Goal: Information Seeking & Learning: Obtain resource

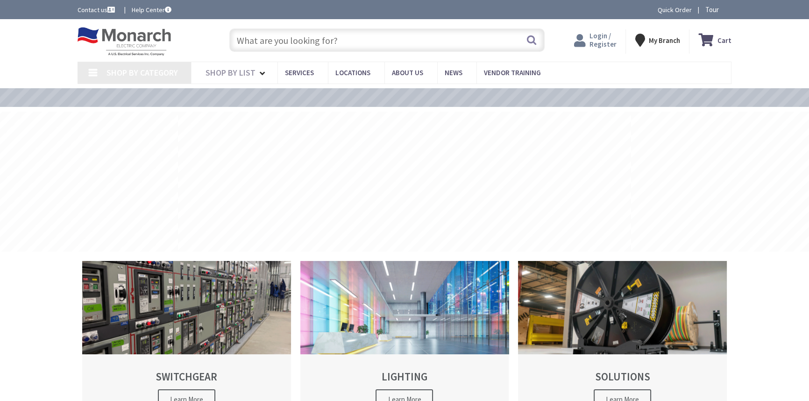
type input "[STREET_ADDRESS]"
click at [597, 41] on span "Login / Register" at bounding box center [602, 39] width 27 height 17
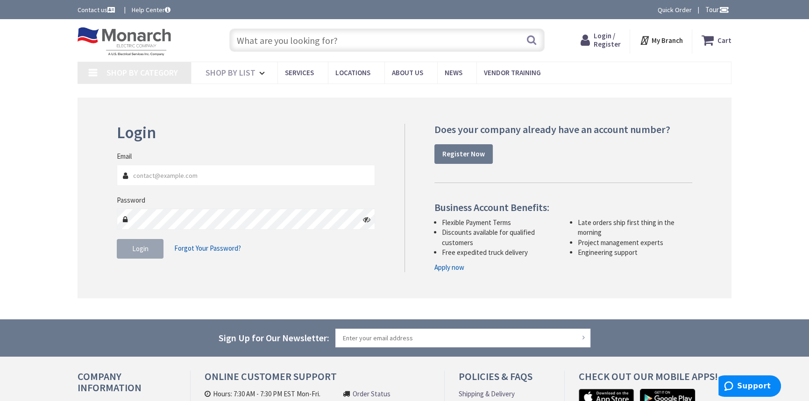
type input "[EMAIL_ADDRESS][DOMAIN_NAME]"
click at [134, 247] on span "Login" at bounding box center [140, 248] width 16 height 9
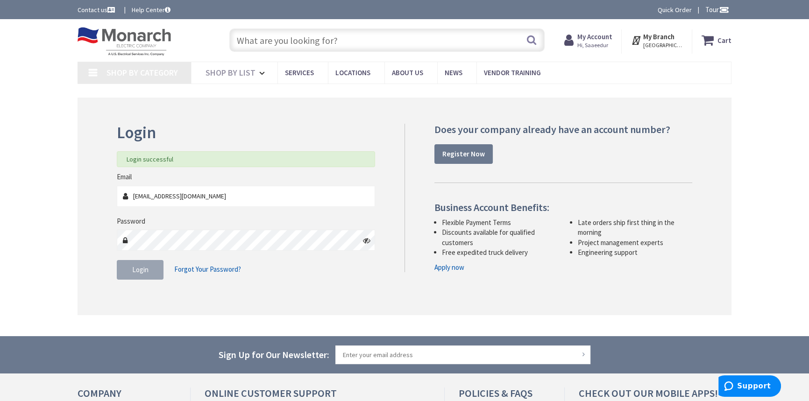
click at [364, 44] on input "text" at bounding box center [386, 40] width 315 height 23
paste input "LEV OSC20-M0W"
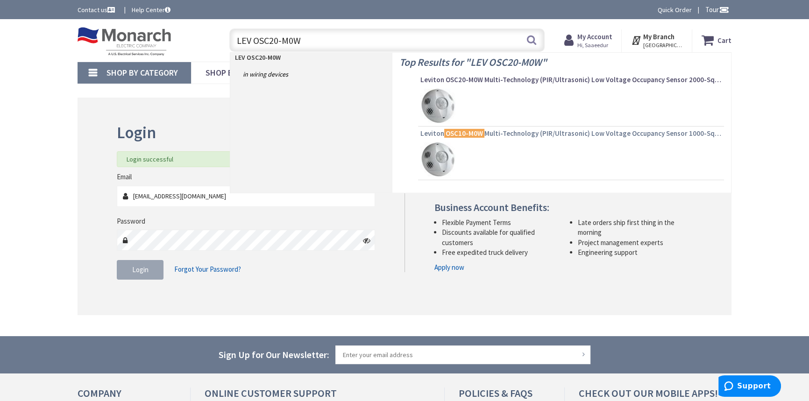
type input "LEV OSC20-M0W"
click at [520, 131] on span "Leviton OSC10-M0W Multi-Technology (PIR/Ultrasonic) Low Voltage Occupancy Senso…" at bounding box center [571, 133] width 301 height 9
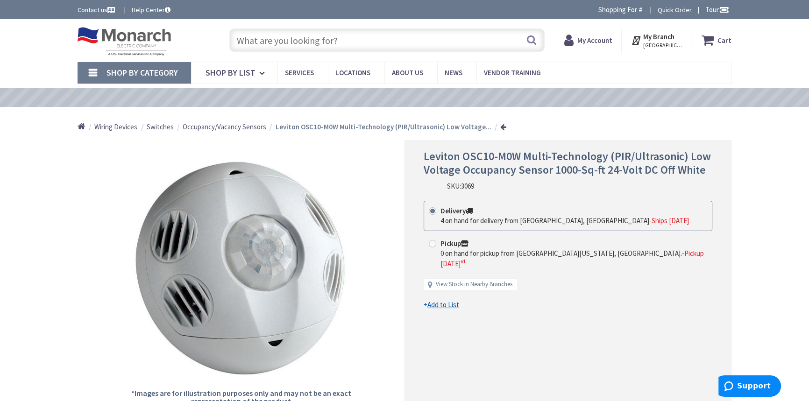
click at [333, 42] on input "text" at bounding box center [386, 40] width 315 height 23
paste input "LEV OSC20-M0W"
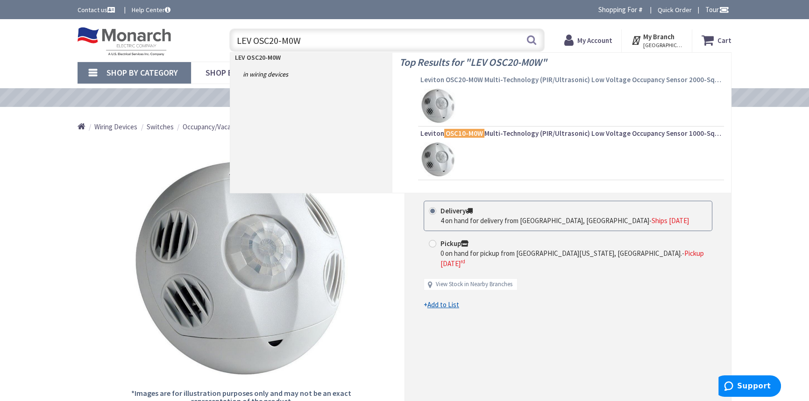
type input "LEV OSC20-M0W"
click at [469, 79] on span "Leviton OSC20-M0W Multi-Technology (PIR/Ultrasonic) Low Voltage Occupancy Senso…" at bounding box center [571, 79] width 301 height 9
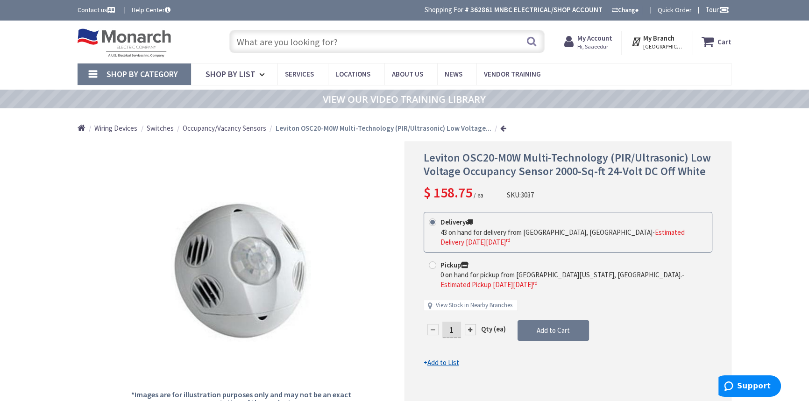
click at [390, 53] on input "text" at bounding box center [386, 41] width 315 height 23
paste input "ODC0S-I1W"
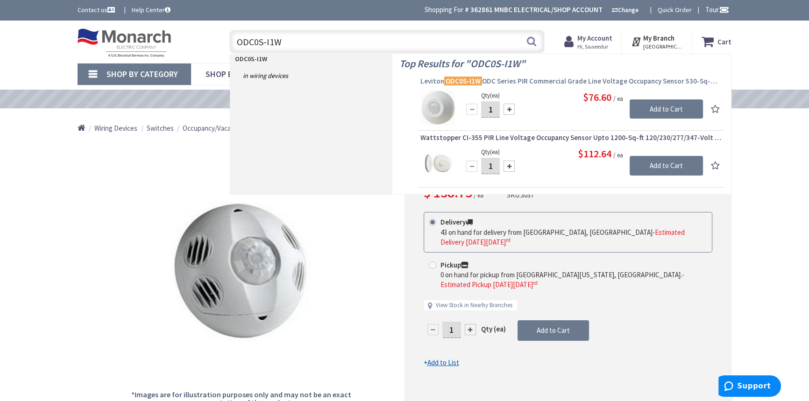
type input "ODC0S-I1W"
click at [527, 78] on span "Leviton ODC0S-I1W ODC Series PIR Commercial Grade Line Voltage Occupancy Sensor…" at bounding box center [571, 81] width 301 height 9
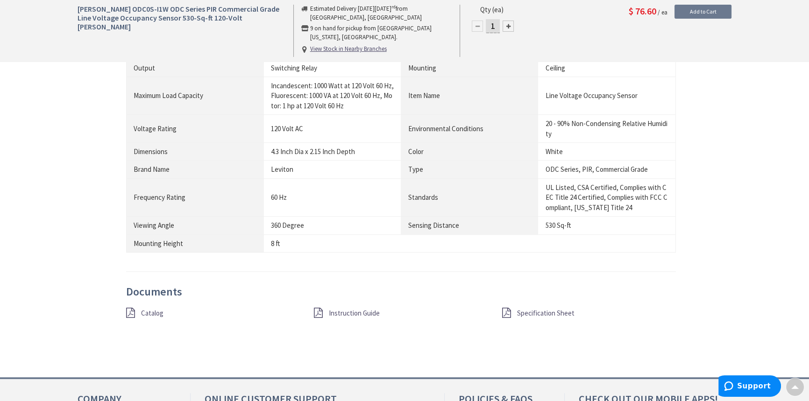
scroll to position [838, 0]
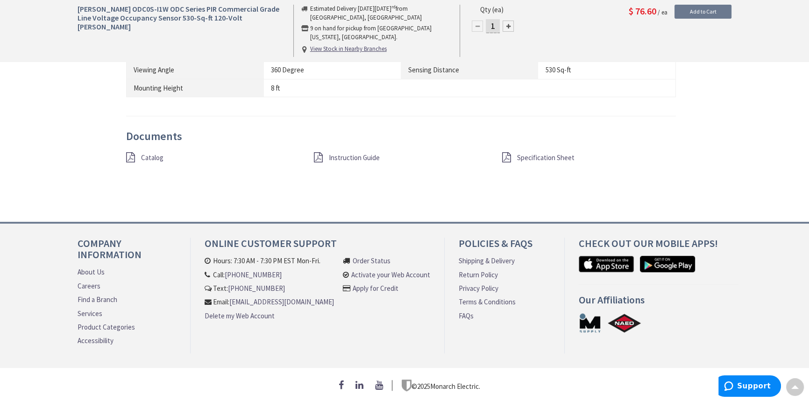
click at [525, 153] on span "Specification Sheet" at bounding box center [545, 157] width 57 height 9
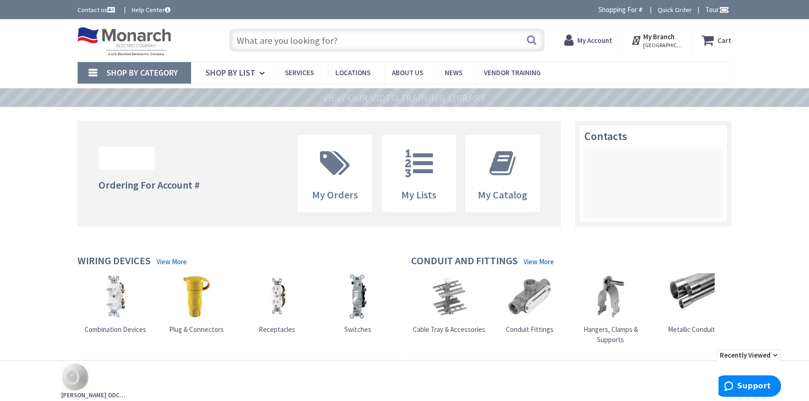
click at [337, 41] on input "text" at bounding box center [386, 40] width 315 height 23
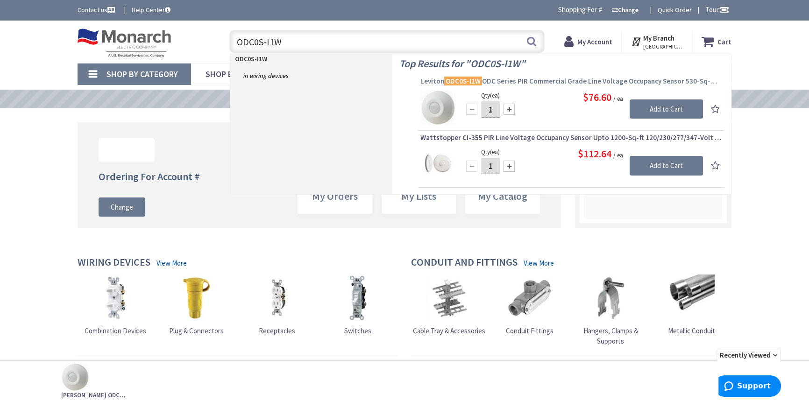
type input "ODC0S-I1W"
click at [517, 80] on span "Leviton ODC0S-I1W ODC Series PIR Commercial Grade Line Voltage Occupancy Sensor…" at bounding box center [571, 81] width 301 height 9
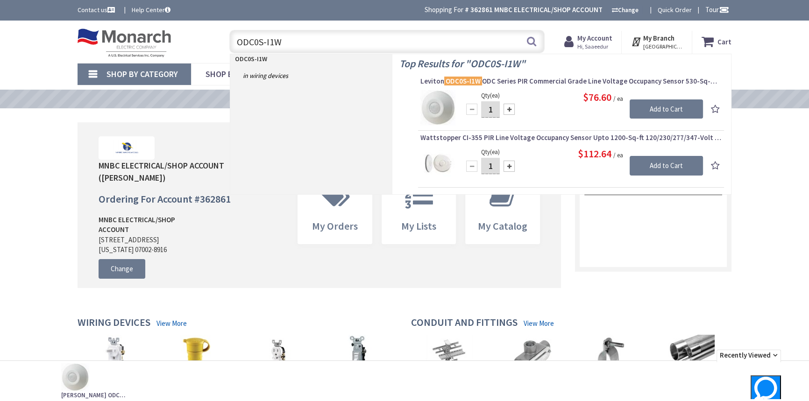
click at [570, 84] on span "Leviton ODC0S-I1W ODC Series PIR Commercial Grade Line Voltage Occupancy Sensor…" at bounding box center [571, 81] width 301 height 9
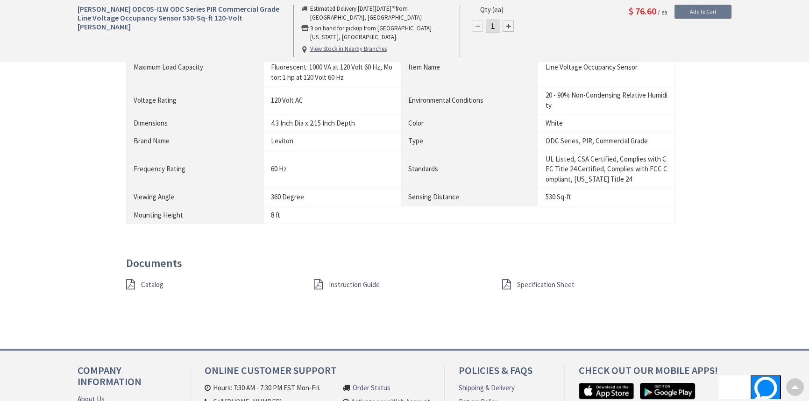
scroll to position [723, 0]
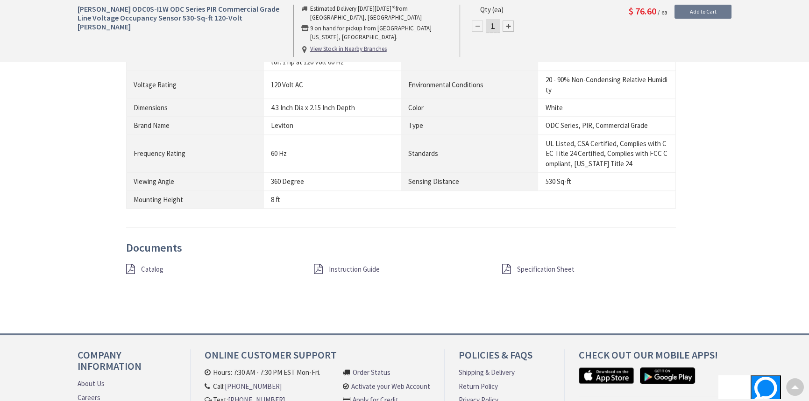
click at [533, 265] on span "Specification Sheet" at bounding box center [545, 269] width 57 height 9
